Goal: Transaction & Acquisition: Download file/media

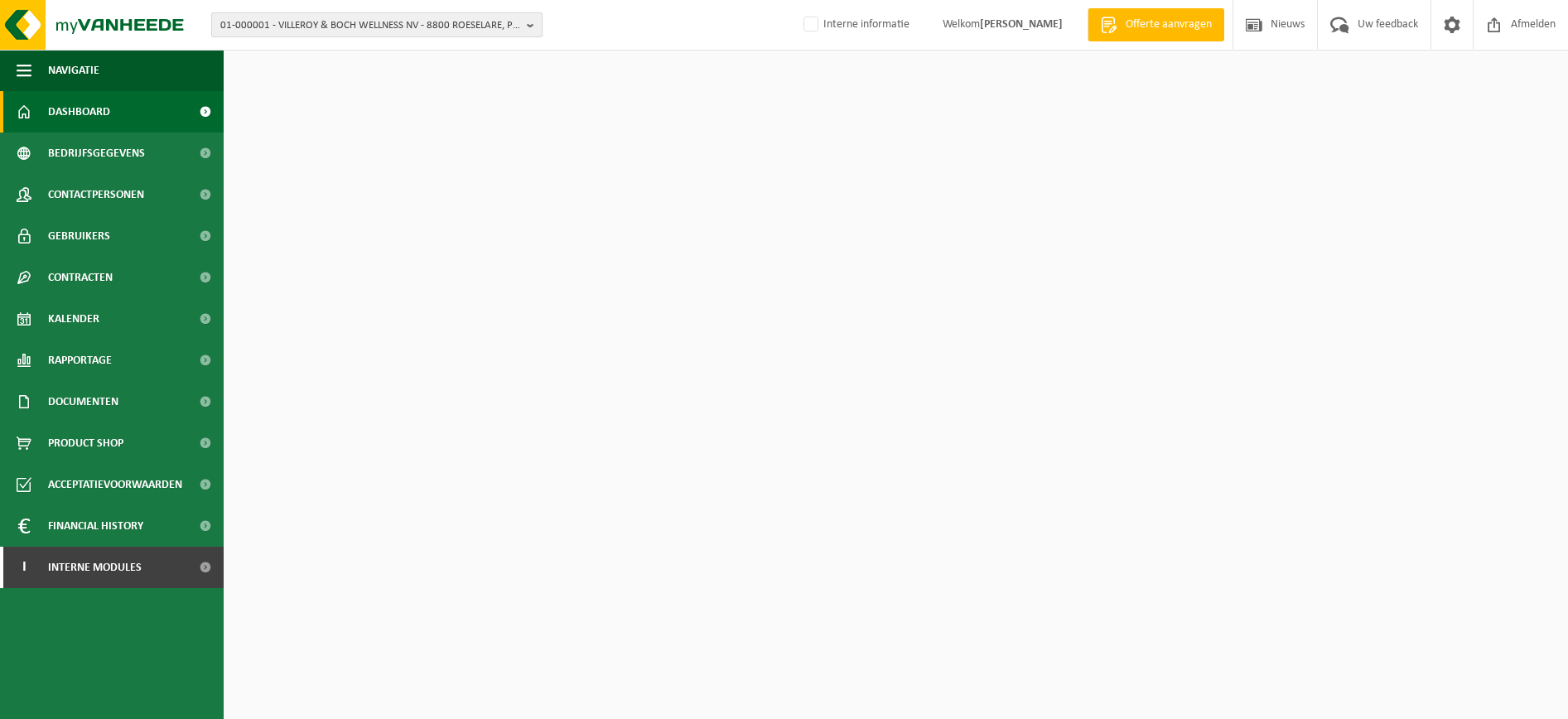
click at [368, 33] on span "01-000001 - VILLEROY & BOCH WELLNESS NV - 8800 ROESELARE, POPULIERSTRAAT 1" at bounding box center [370, 26] width 300 height 25
click at [343, 56] on input "text" at bounding box center [377, 52] width 323 height 21
paste input "10-757819"
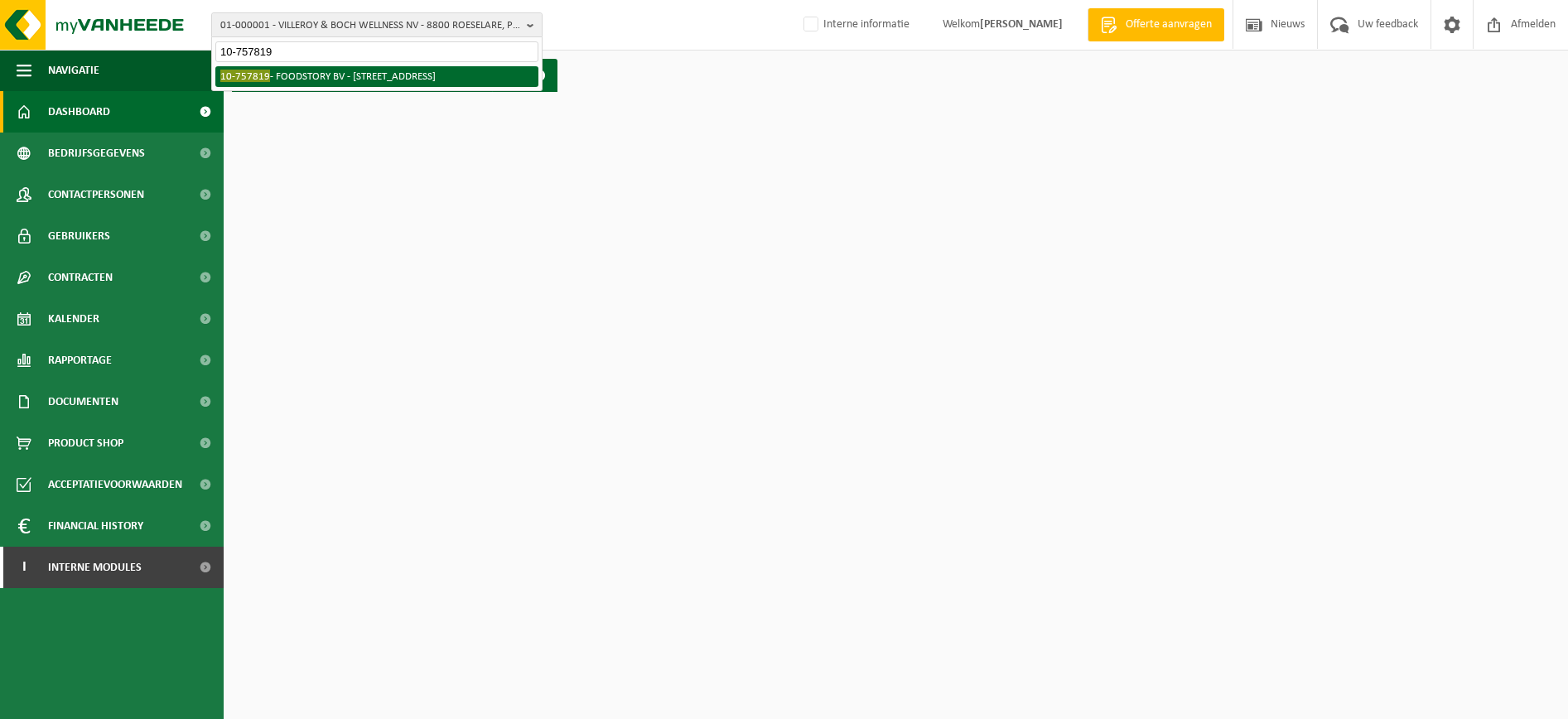
type input "10-757819"
click at [337, 82] on li "10-757819 - FOODSTORY BV - 8380 ZEEBRUGGE, GROENLANDSTRAAT 21" at bounding box center [377, 77] width 323 height 21
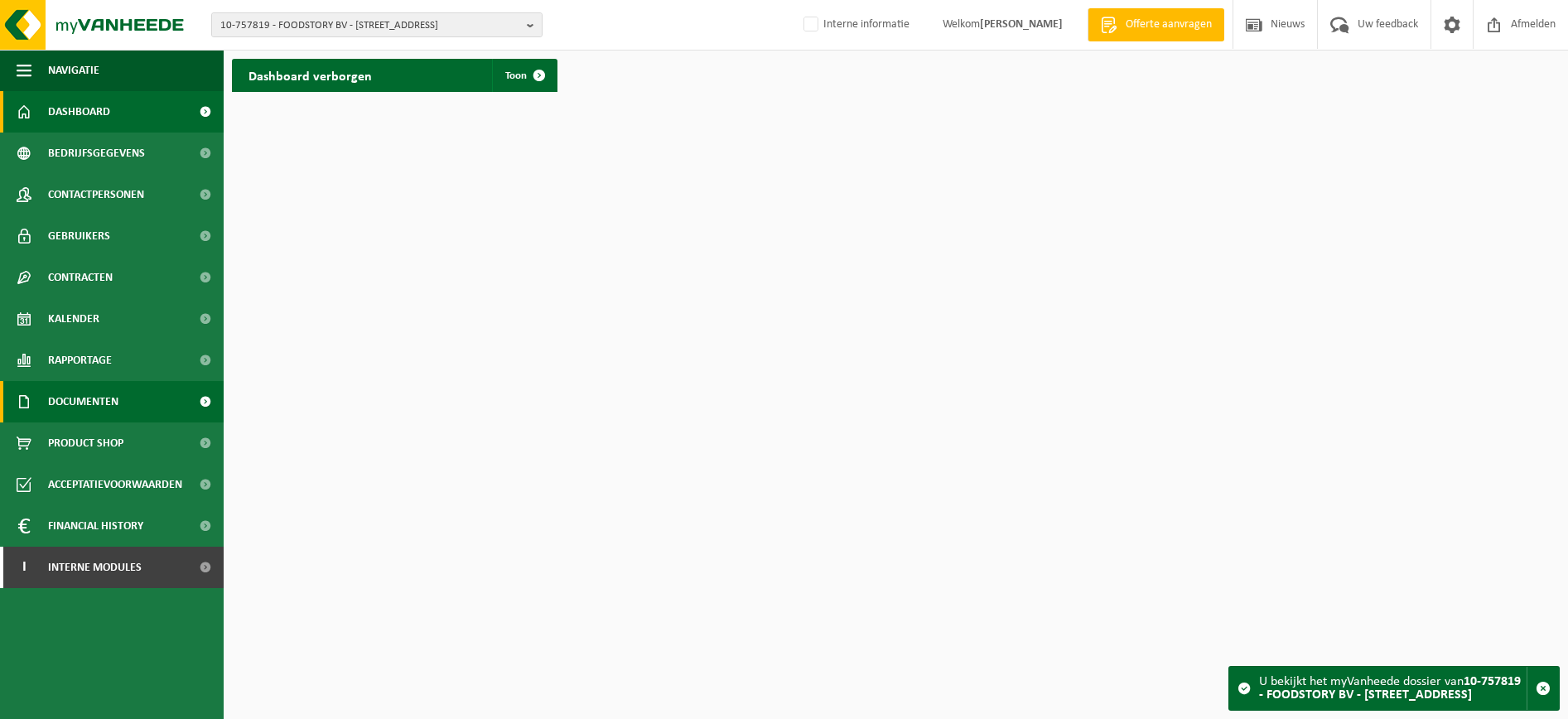
click at [164, 417] on link "Documenten" at bounding box center [112, 402] width 224 height 42
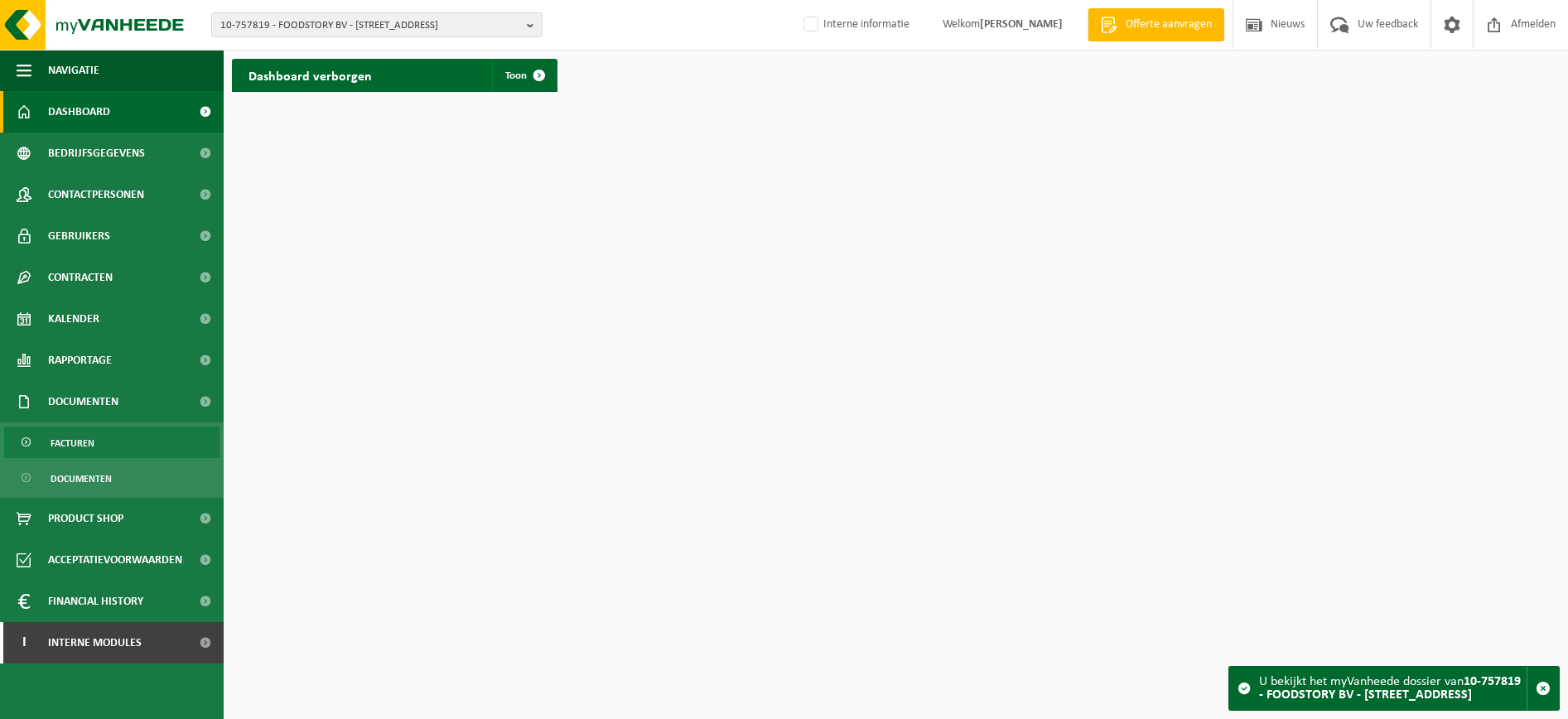
click at [131, 447] on link "Facturen" at bounding box center [112, 443] width 216 height 32
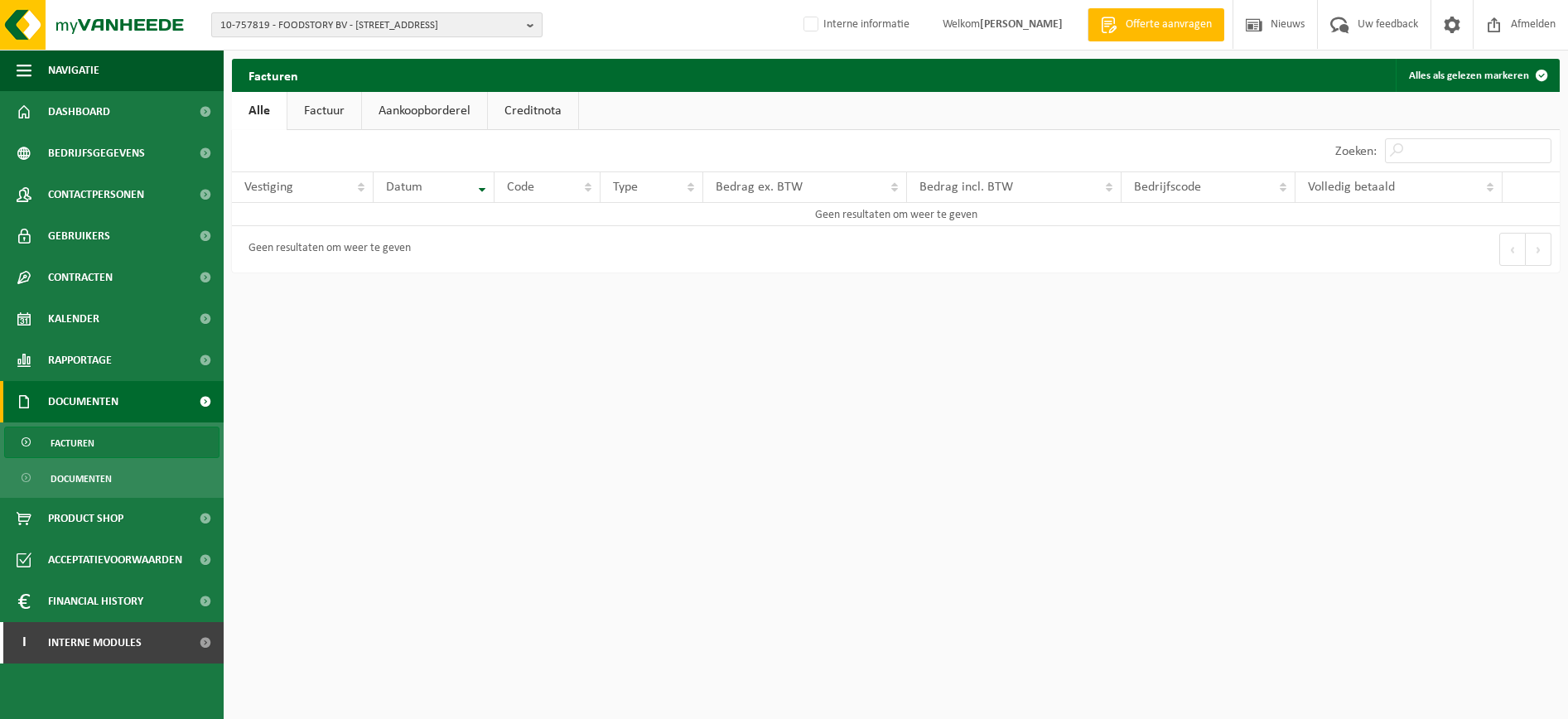
click at [418, 19] on span "10-757819 - FOODSTORY BV - [STREET_ADDRESS]" at bounding box center [370, 26] width 300 height 25
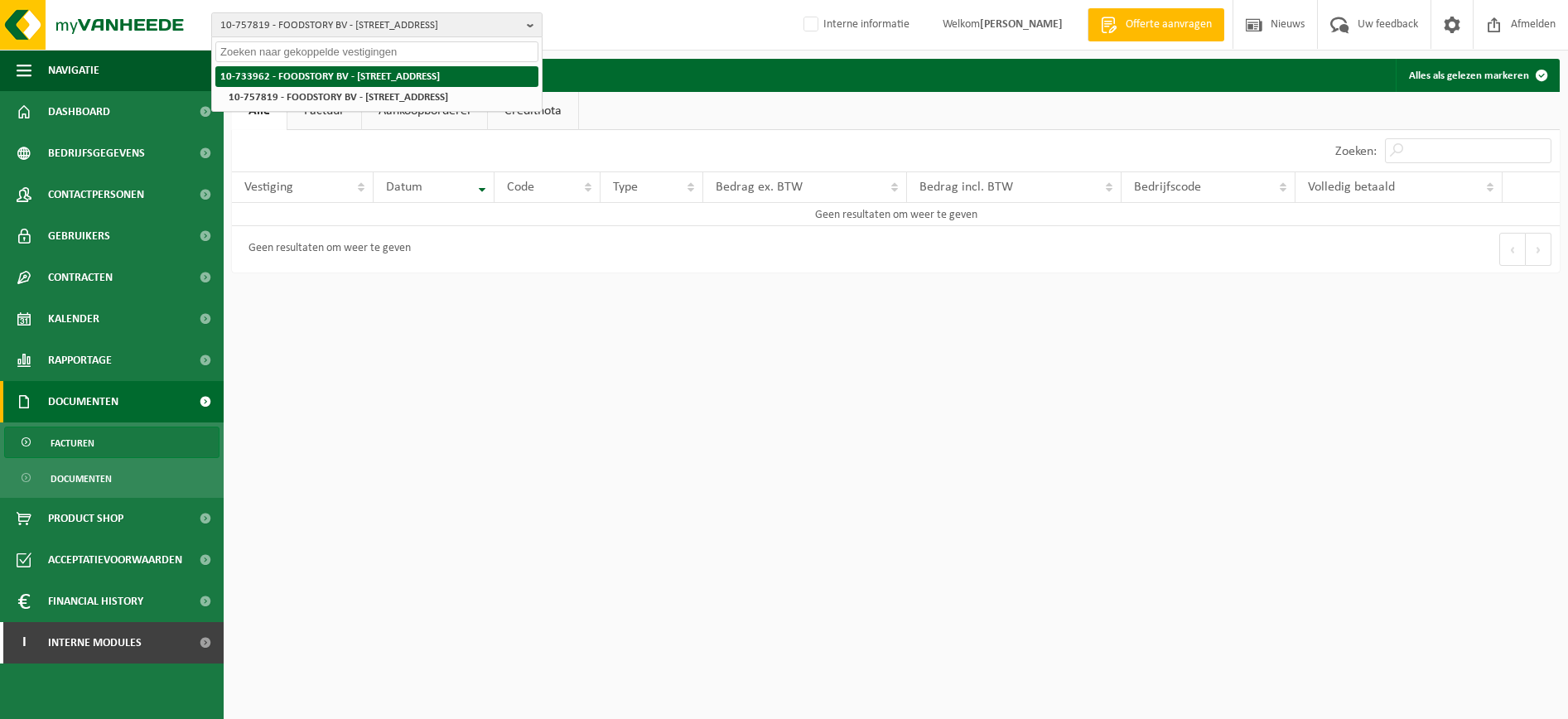
drag, startPoint x: 324, startPoint y: 67, endPoint x: 325, endPoint y: 48, distance: 19.0
click at [324, 65] on div "10-733962 - FOODSTORY BV - 8380 ZEEBRUGGE, GROENLANDSTRAAT 21 10-757819 - FOODS…" at bounding box center [377, 87] width 330 height 48
click at [325, 48] on input "text" at bounding box center [377, 52] width 323 height 21
type input "foodstory"
click at [314, 84] on li "10-733962 - FOODSTORY BV - 8380 ZEEBRUGGE, GROENLANDSTRAAT 21" at bounding box center [377, 77] width 323 height 21
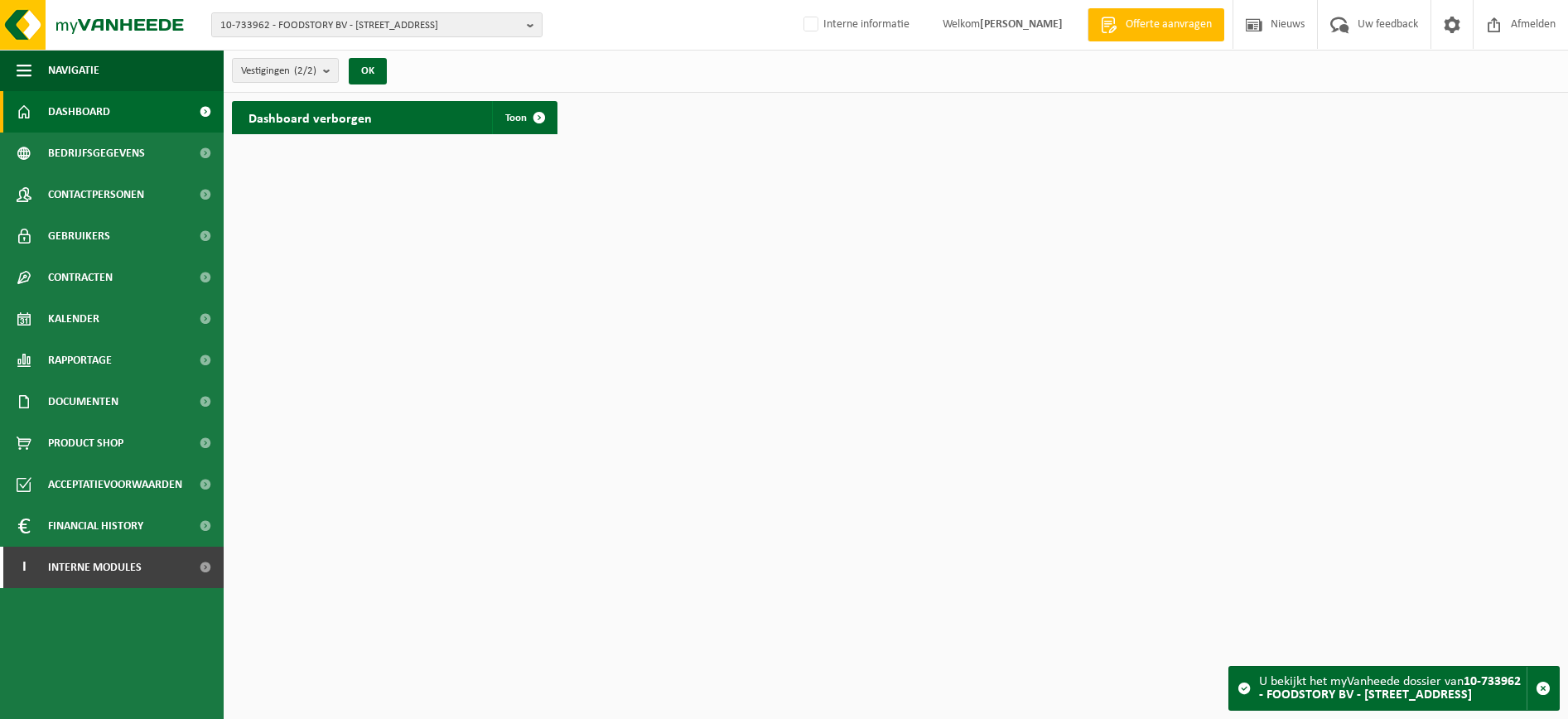
click at [1494, 435] on html "10-733962 - FOODSTORY BV - 8380 ZEEBRUGGE, GROENLANDSTRAAT 21 10-733962 - FOODS…" at bounding box center [784, 360] width 1568 height 719
click at [134, 404] on link "Documenten" at bounding box center [112, 402] width 224 height 42
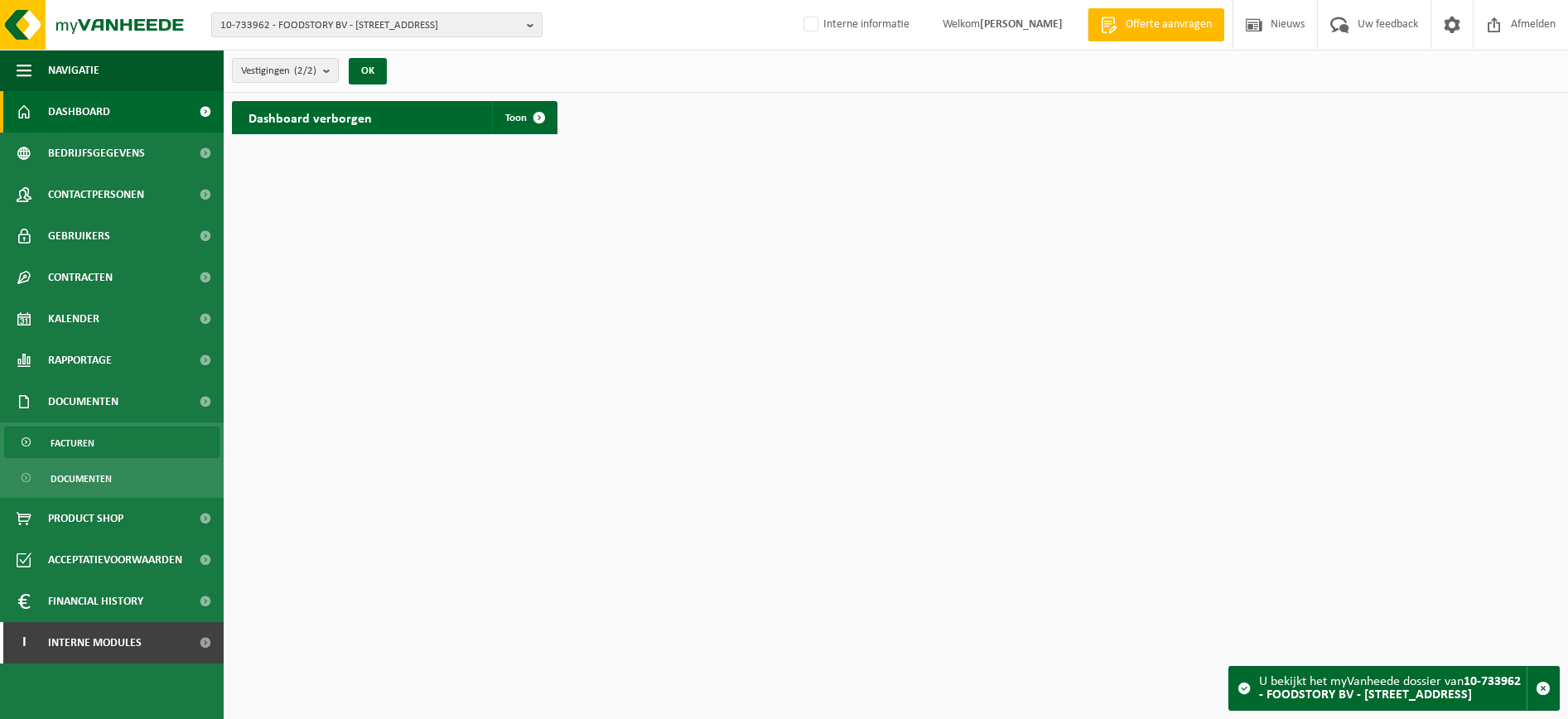
click at [112, 447] on link "Facturen" at bounding box center [112, 443] width 216 height 32
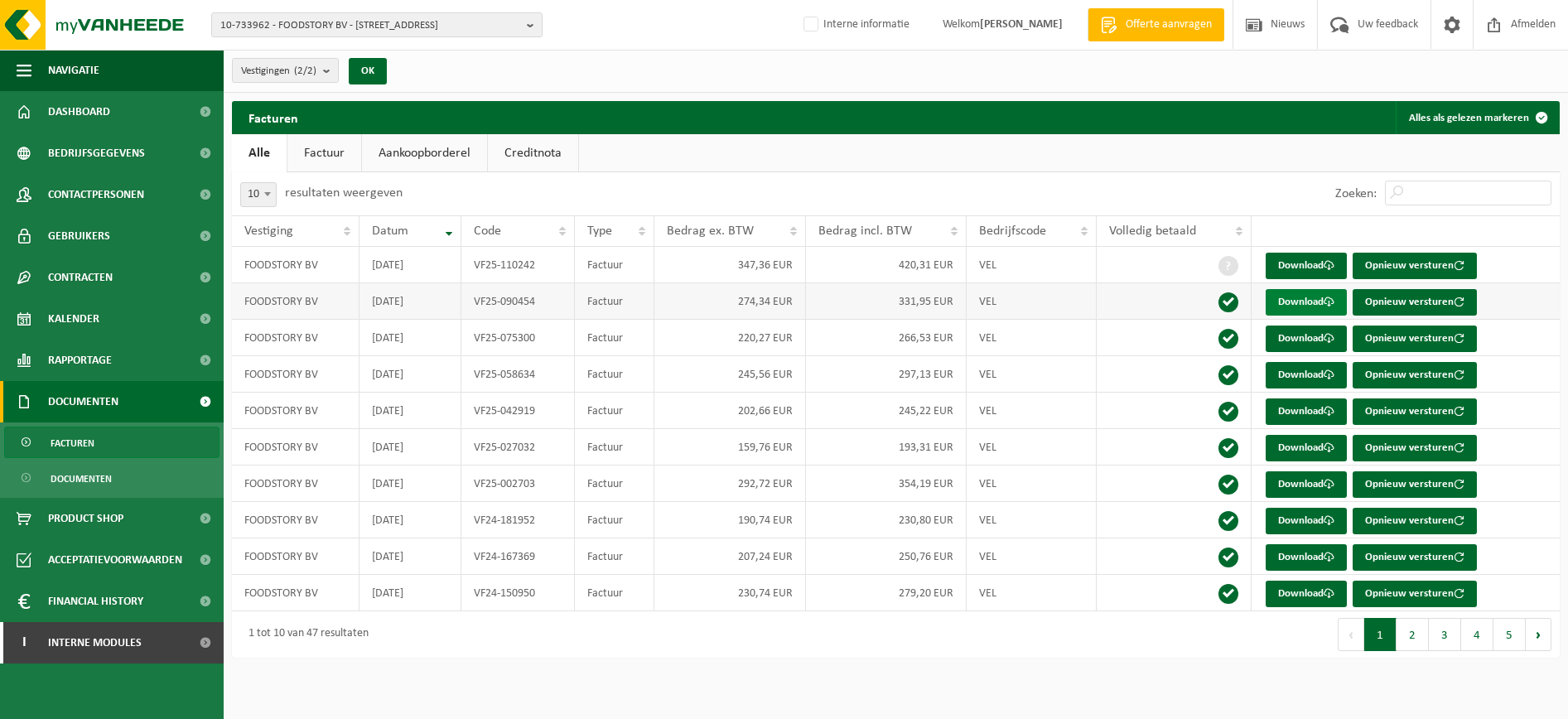
click at [1323, 305] on link "Download" at bounding box center [1307, 302] width 82 height 27
